Goal: Task Accomplishment & Management: Manage account settings

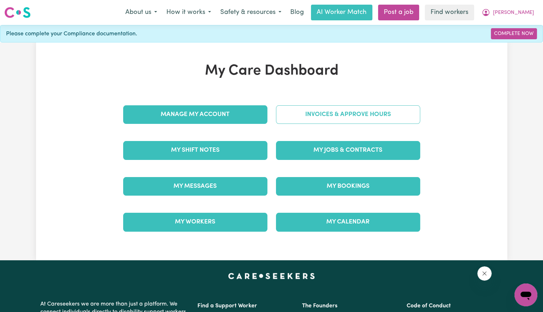
click at [340, 113] on link "Invoices & Approve Hours" at bounding box center [348, 114] width 144 height 19
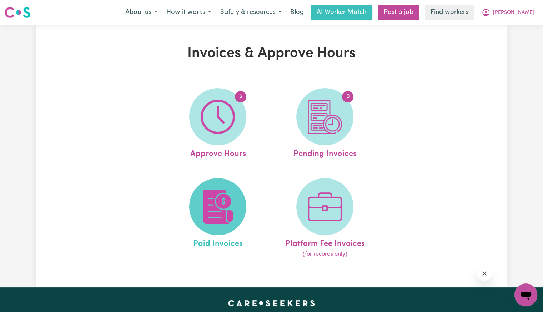
click at [220, 199] on img at bounding box center [218, 207] width 34 height 34
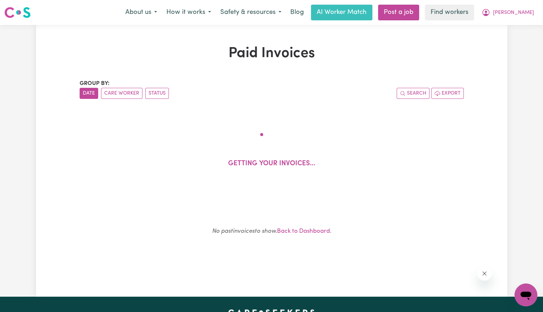
click at [296, 210] on div "No past invoices to show. Back to Dashboard ." at bounding box center [271, 234] width 367 height 50
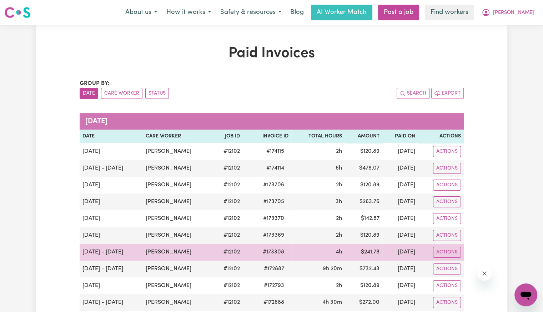
click at [259, 252] on span "# 173308" at bounding box center [274, 252] width 30 height 9
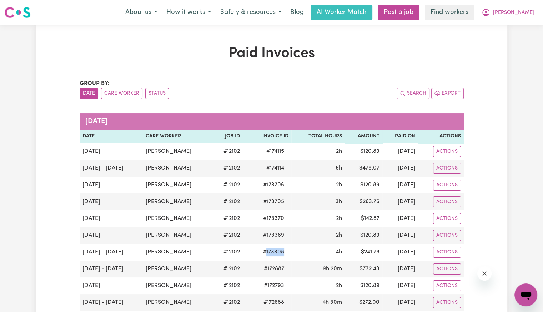
copy span "173308"
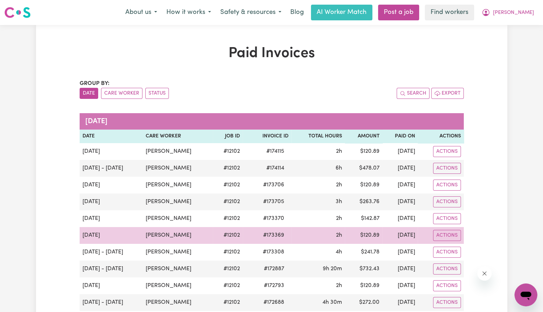
click at [266, 231] on span "# 173369" at bounding box center [274, 235] width 30 height 9
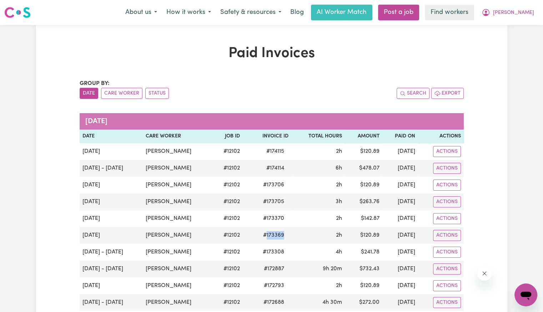
copy span "173369"
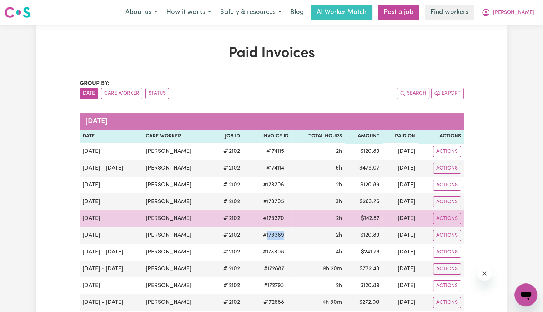
click at [264, 214] on span "# 173370" at bounding box center [274, 218] width 30 height 9
click at [262, 216] on span "# 173370" at bounding box center [274, 218] width 30 height 9
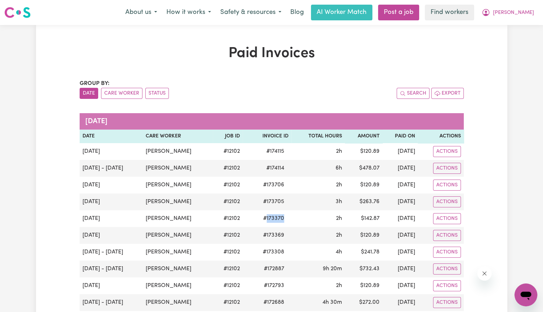
copy span "173370"
click at [517, 16] on span "[PERSON_NAME]" at bounding box center [513, 13] width 41 height 8
click at [509, 38] on link "Logout" at bounding box center [510, 41] width 56 height 14
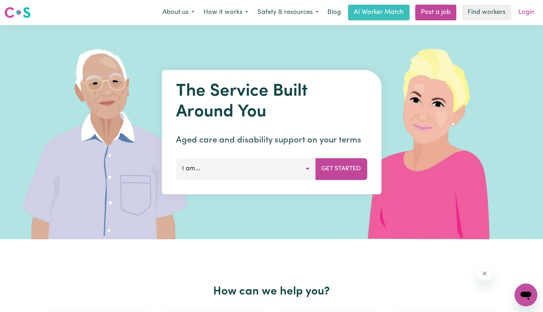
click at [518, 12] on link "Login" at bounding box center [526, 13] width 25 height 16
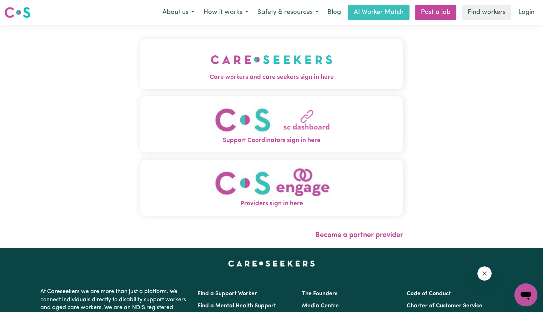
drag, startPoint x: 101, startPoint y: 78, endPoint x: 134, endPoint y: 75, distance: 33.0
click at [101, 78] on div "Care workers and care seekers sign in here Support Coordinators sign in here Pr…" at bounding box center [271, 136] width 543 height 223
click at [149, 73] on span "Care workers and care seekers sign in here" at bounding box center [271, 77] width 263 height 9
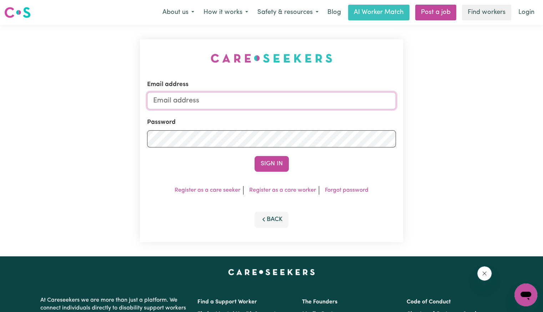
click at [257, 106] on input "Email address" at bounding box center [271, 100] width 249 height 17
drag, startPoint x: 192, startPoint y: 99, endPoint x: 549, endPoint y: 99, distance: 356.9
click at [543, 99] on html "Menu About us How it works Safety & resources Blog AI Worker Match Post a job F…" at bounding box center [271, 270] width 543 height 541
type input "[EMAIL_ADDRESS][DOMAIN_NAME]"
click at [255, 156] on button "Sign In" at bounding box center [272, 164] width 34 height 16
